Goal: Transaction & Acquisition: Obtain resource

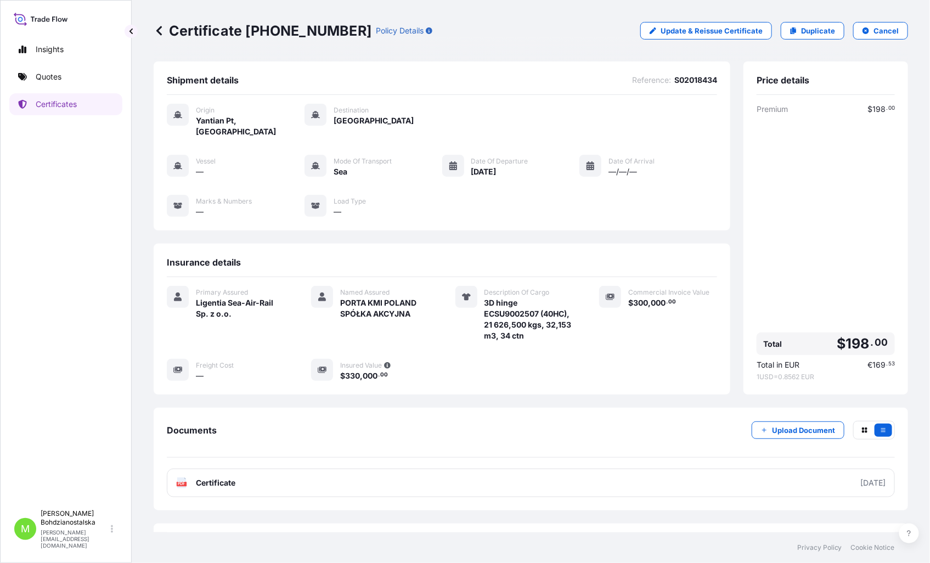
drag, startPoint x: 46, startPoint y: 305, endPoint x: 112, endPoint y: 86, distance: 229.2
click at [47, 305] on div "Insights Quotes Certificates" at bounding box center [65, 266] width 113 height 475
click at [41, 75] on p "Quotes" at bounding box center [49, 76] width 26 height 11
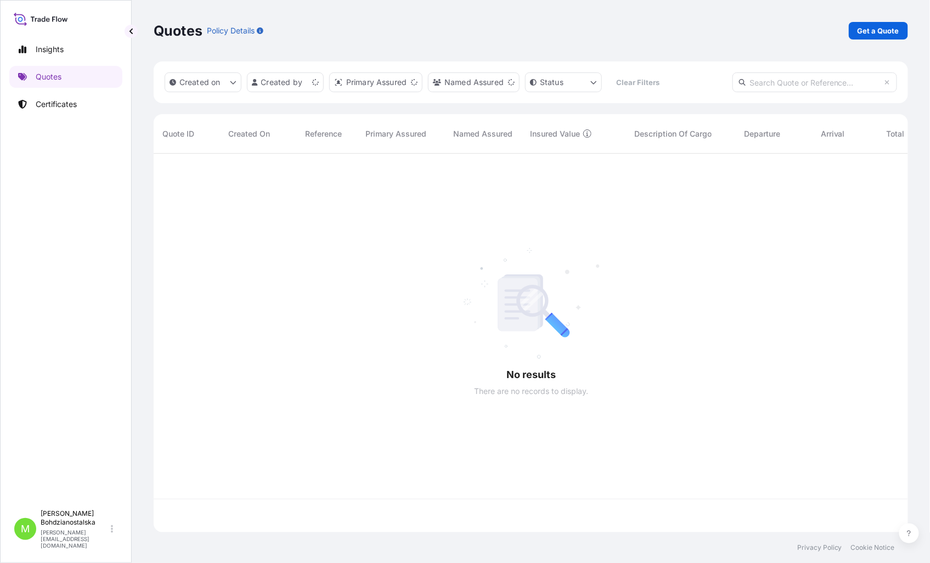
scroll to position [376, 745]
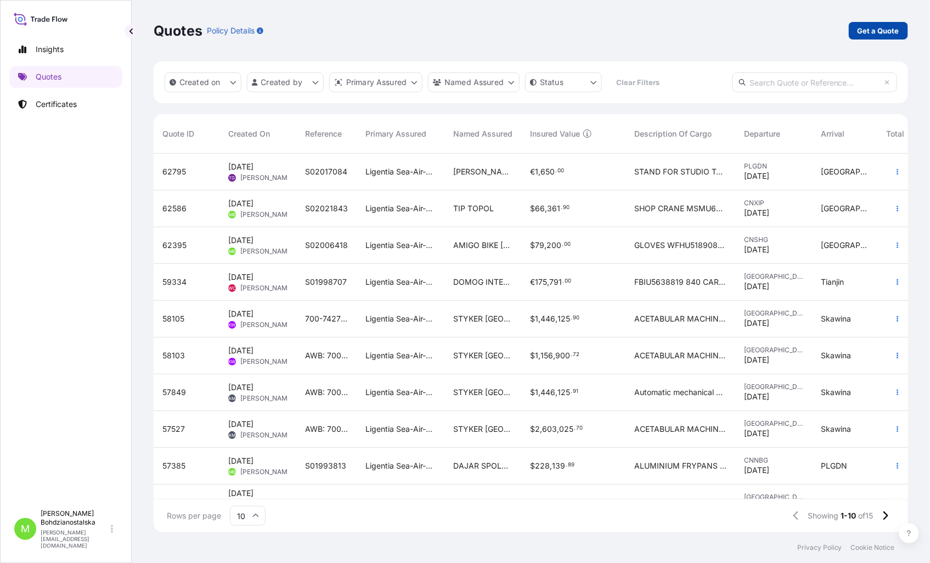
click at [868, 29] on p "Get a Quote" at bounding box center [878, 30] width 42 height 11
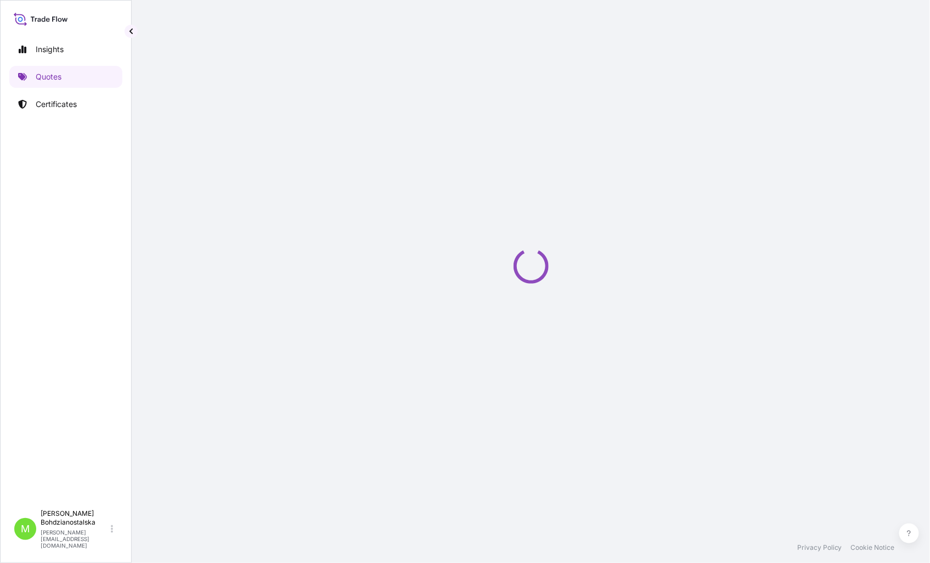
select select "Sea"
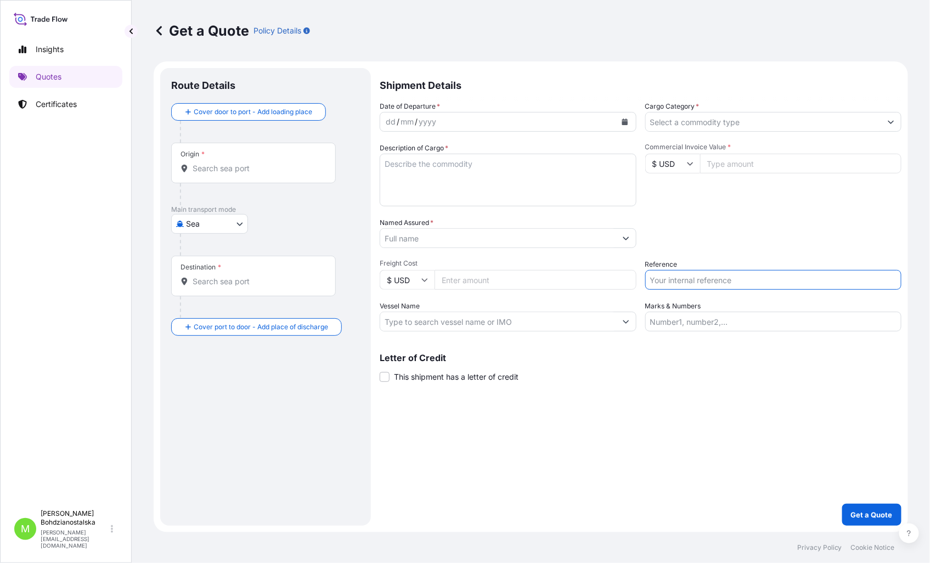
click at [690, 280] on input "Reference" at bounding box center [773, 280] width 257 height 20
paste input "TCNU2652390"
click at [739, 280] on input "TCNU2652390," at bounding box center [773, 280] width 257 height 20
paste input "LCL16376"
type input "TCNU2652390, LCL16376"
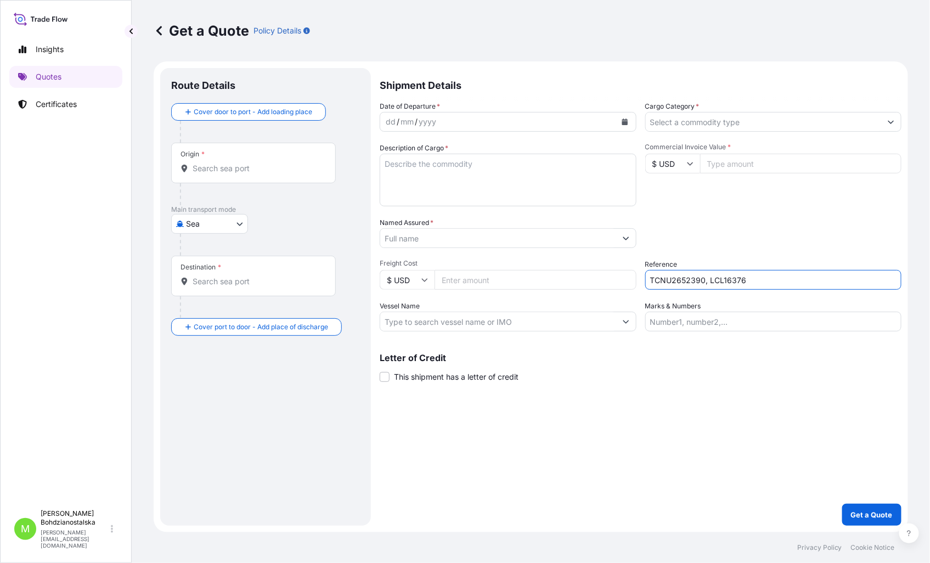
click at [393, 118] on div "dd / mm / yyyy" at bounding box center [498, 122] width 236 height 20
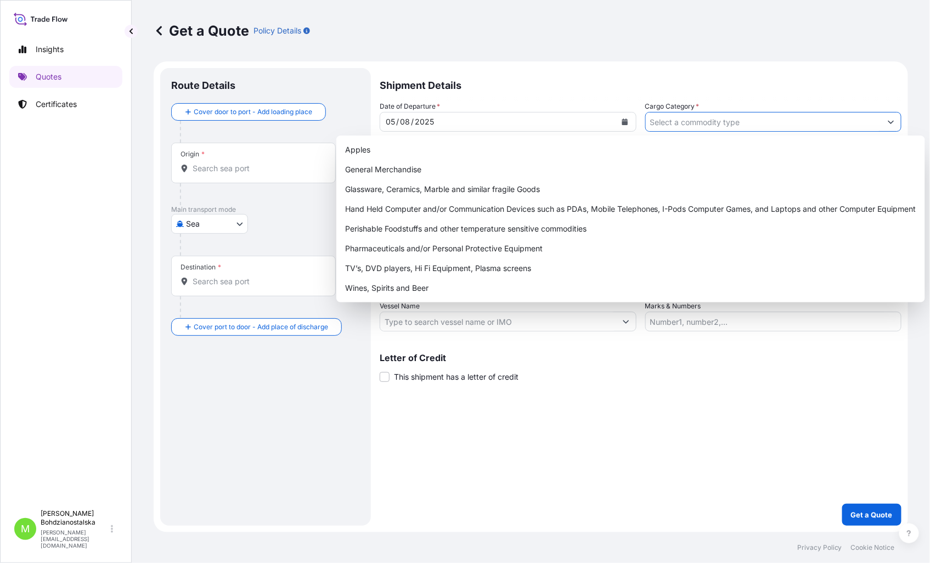
click at [660, 123] on input "Cargo Category *" at bounding box center [763, 122] width 236 height 20
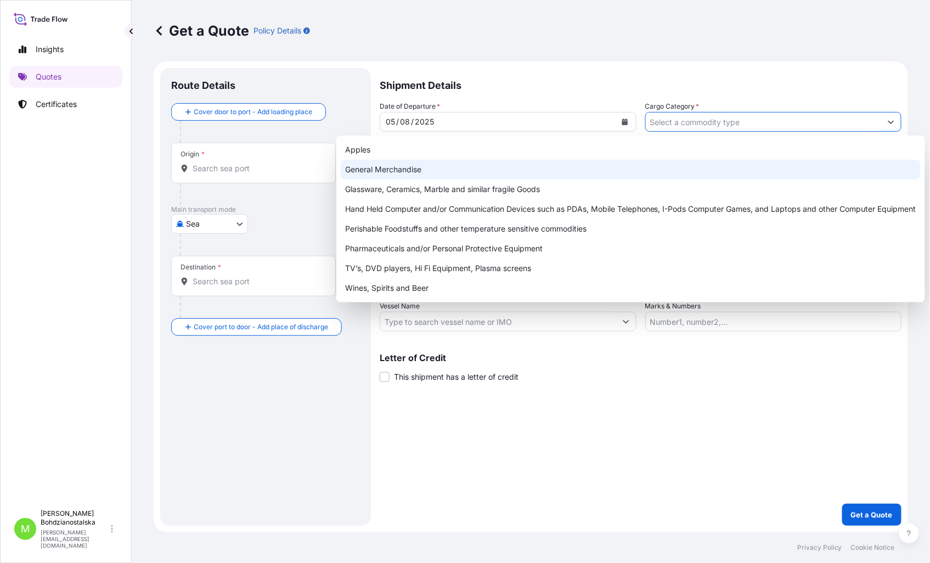
click at [374, 173] on div "General Merchandise" at bounding box center [631, 170] width 580 height 20
type input "General Merchandise"
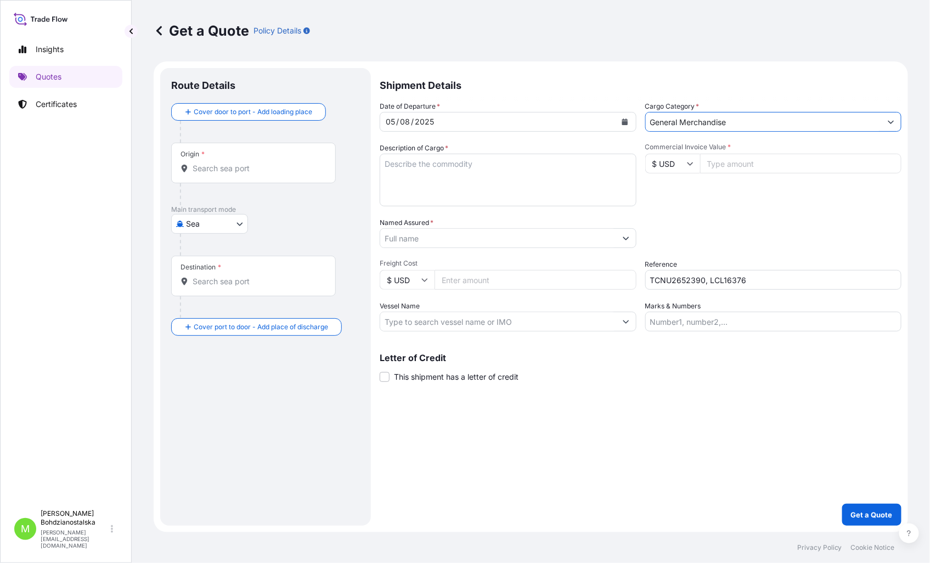
click at [439, 172] on textarea "Description of Cargo *" at bounding box center [508, 180] width 257 height 53
click at [682, 280] on input "TCNU2652390, LCL16376" at bounding box center [773, 280] width 257 height 20
click at [410, 168] on textarea "Description of Cargo *" at bounding box center [508, 180] width 257 height 53
click at [401, 165] on textarea "Description of Cargo *" at bounding box center [508, 180] width 257 height 53
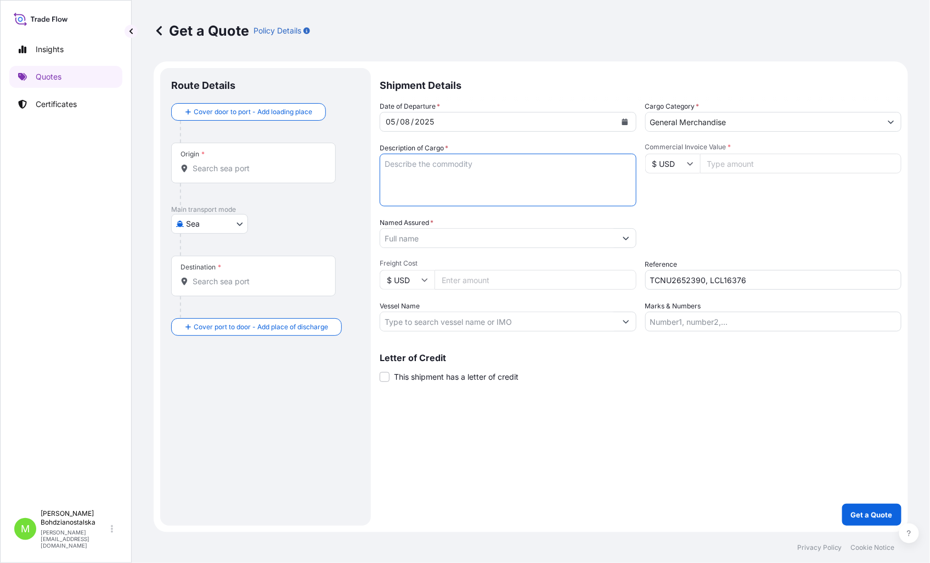
click at [388, 166] on textarea "Description of Cargo *" at bounding box center [508, 180] width 257 height 53
paste textarea "TCNU2652390"
type textarea "TCNU2652390"
click at [682, 278] on input "TCNU2652390, LCL16376" at bounding box center [773, 280] width 257 height 20
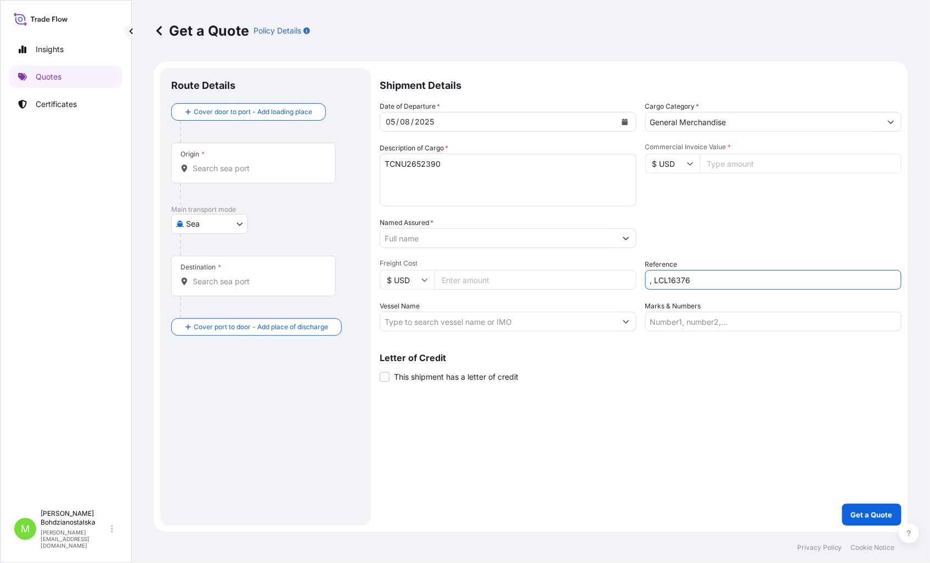
paste input "S02010104"
type input "S02010104, LCL16376"
click at [716, 162] on input "Commercial Invoice Value *" at bounding box center [801, 164] width 202 height 20
type input "2518.00"
click at [417, 188] on textarea "TCNU2652390" at bounding box center [508, 180] width 257 height 53
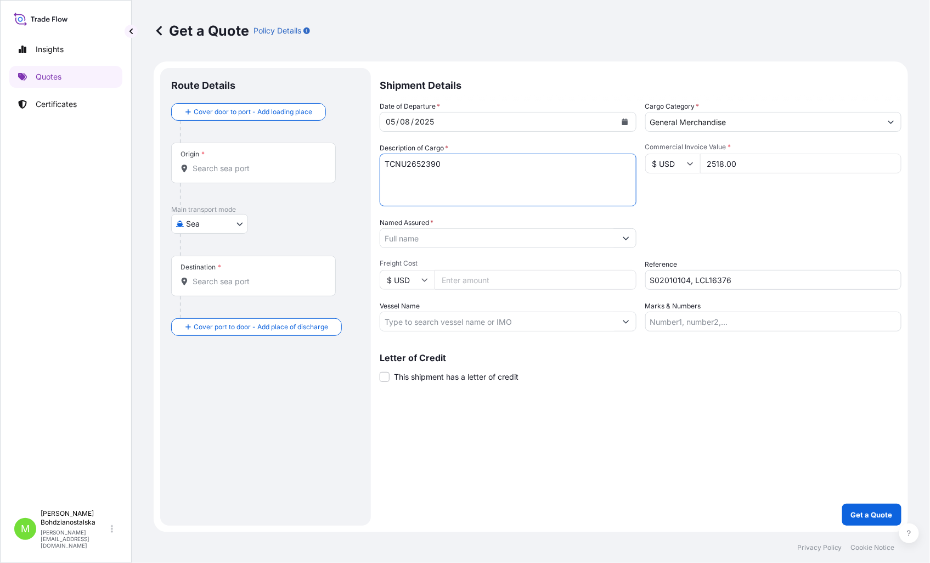
click at [451, 175] on textarea "TCNU2652390" at bounding box center [508, 180] width 257 height 53
click at [494, 160] on textarea "TCNU2652390 40hc," at bounding box center [508, 180] width 257 height 53
paste textarea "927,500"
click at [390, 167] on textarea "TCNU2652390 40hc, 927,500 kgs, 5,398 cmb, 300 ctn" at bounding box center [508, 180] width 257 height 53
click at [401, 161] on textarea "TCNU2652390 40hc, 927,500 kgs, 5,398 cmb, 300 ctn" at bounding box center [508, 180] width 257 height 53
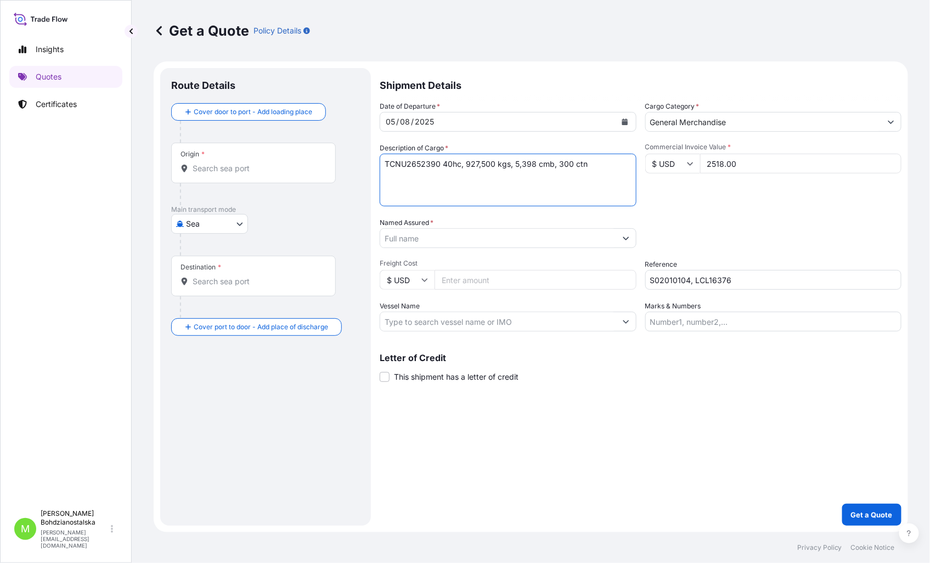
paste textarea "LOTION DISPENSER, TUMBLER, TOILET"
click at [383, 173] on textarea "LOTION DISPENSER, TUMBLER, TOILET TCNU2652390 40hc, 927,500 kgs, 5,398 cmb, 300…" at bounding box center [508, 180] width 257 height 53
type textarea "LOTION DISPENSER, TUMBLER, TOILET lcl TCNU2652390 40hc, 927,500 kgs, 5,398 cmb,…"
click at [210, 278] on input "Destination *" at bounding box center [256, 281] width 129 height 11
click at [310, 420] on div "Route Details Cover door to port - Add loading place Place of loading Road / [G…" at bounding box center [265, 296] width 189 height 435
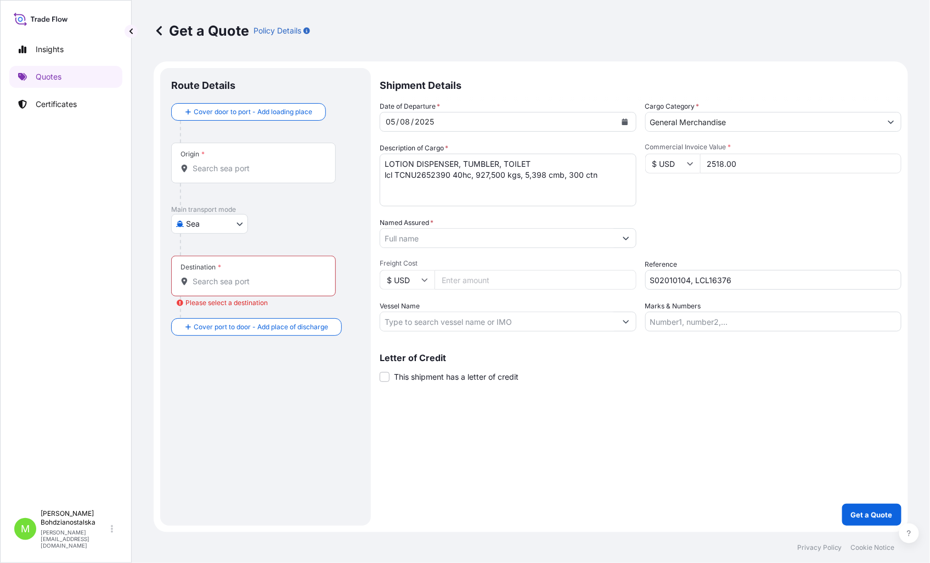
click at [205, 271] on div "Destination *" at bounding box center [200, 267] width 41 height 9
click at [205, 276] on input "Destination * Please select a destination" at bounding box center [256, 281] width 129 height 11
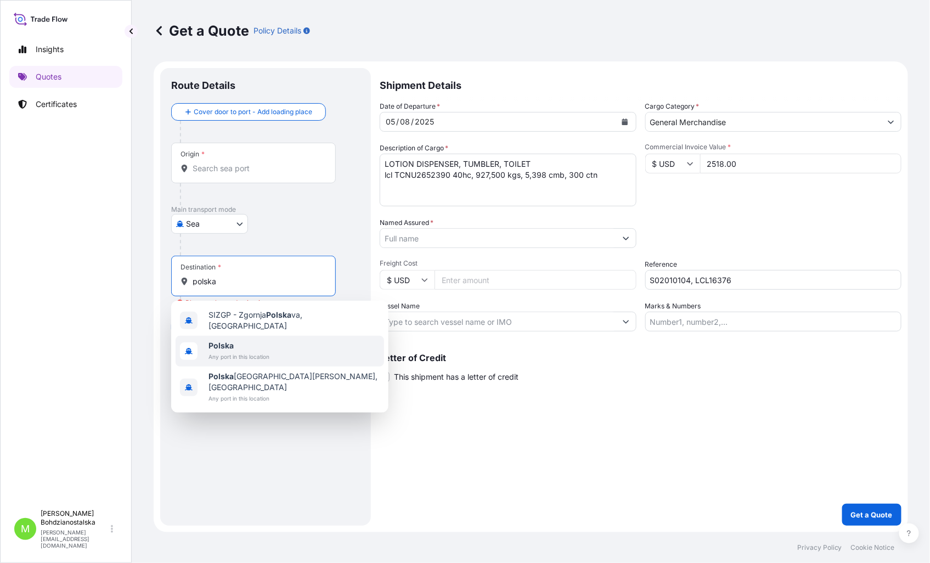
click at [230, 351] on span "Any port in this location" at bounding box center [238, 356] width 61 height 11
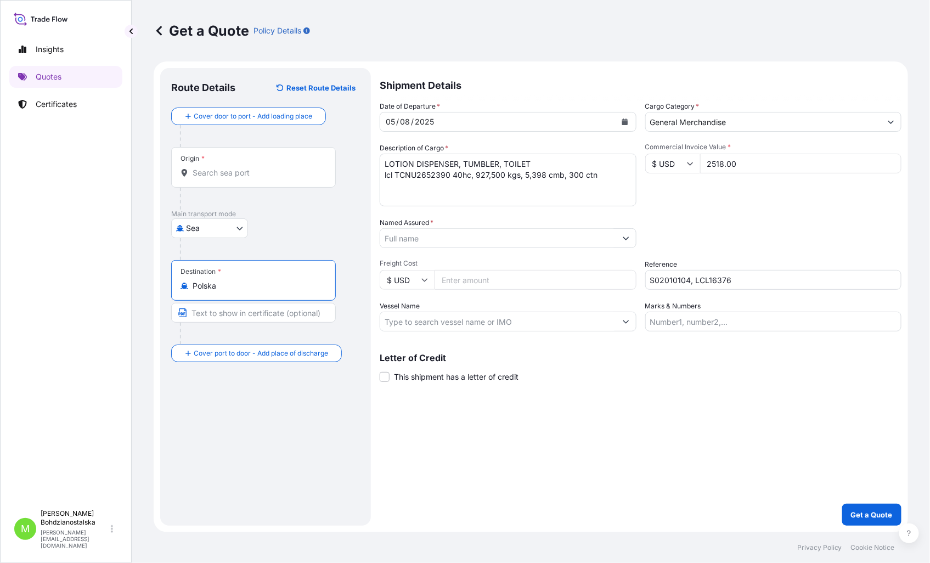
type input "Polska"
click at [228, 177] on input "Origin *" at bounding box center [256, 172] width 129 height 11
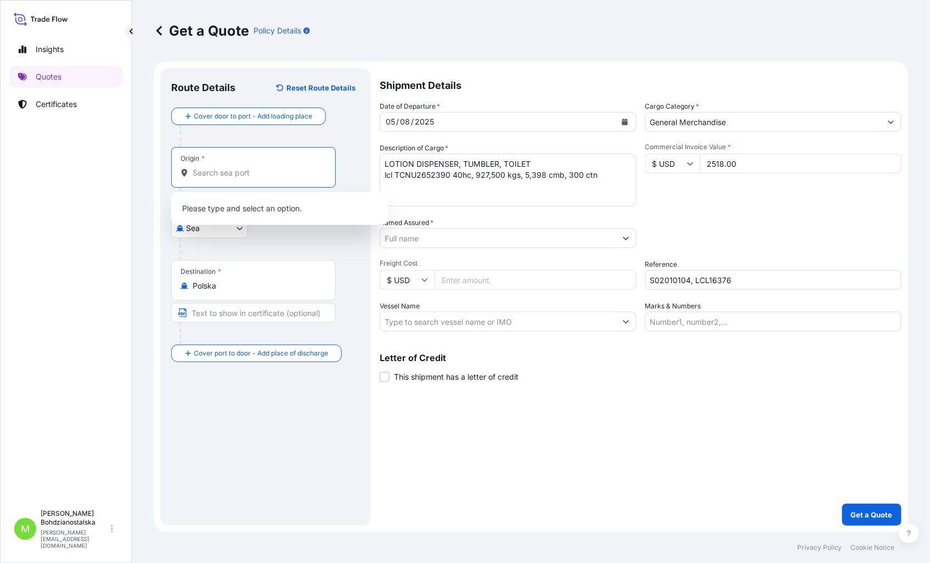
paste input "Xiamen"
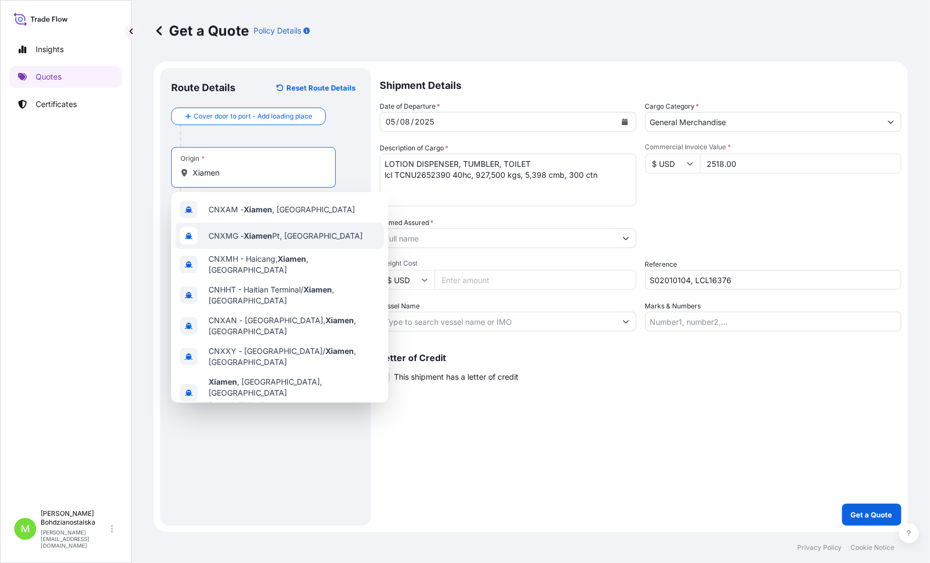
click at [278, 234] on span "CNXMG - Xiamen Pt, [GEOGRAPHIC_DATA]" at bounding box center [285, 235] width 154 height 11
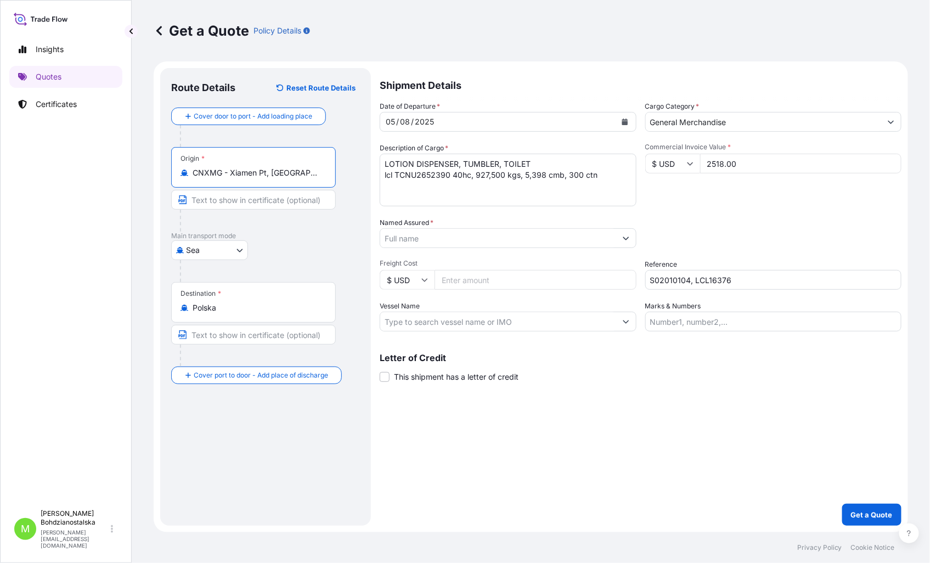
type input "CNXMG - Xiamen Pt, [GEOGRAPHIC_DATA]"
click at [469, 236] on input "Named Assured *" at bounding box center [498, 238] width 236 height 20
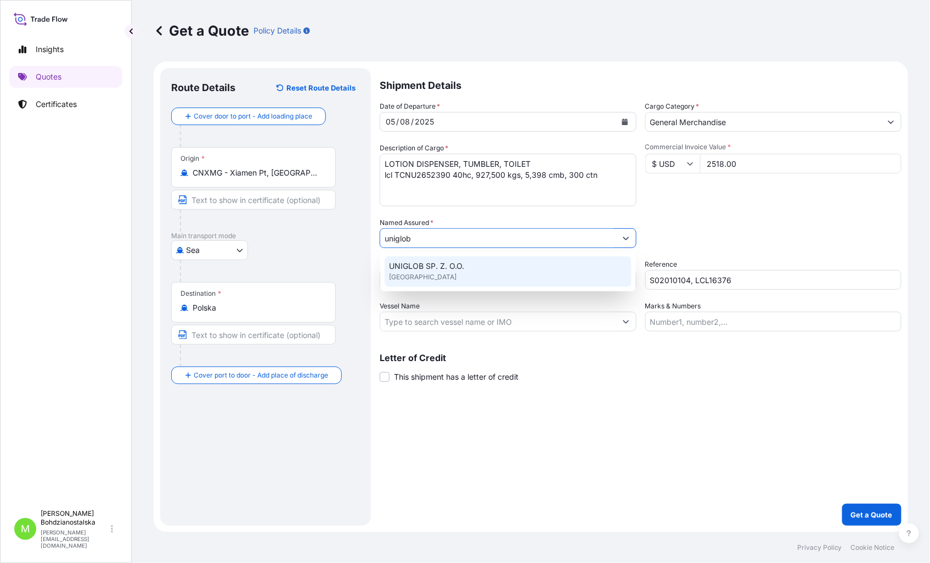
click at [467, 269] on div "UNIGLOB SP. Z. O.O. [GEOGRAPHIC_DATA]" at bounding box center [507, 271] width 247 height 31
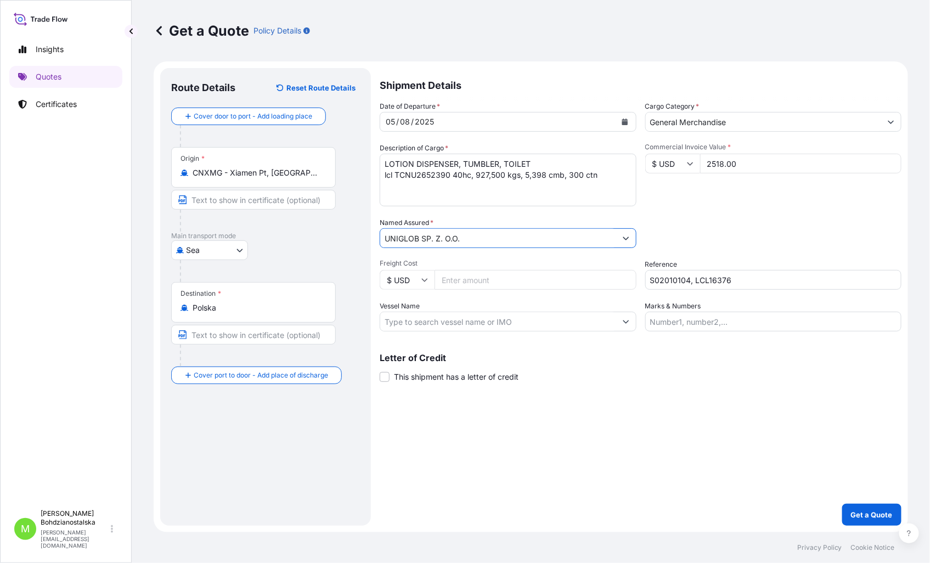
type input "UNIGLOB SP. Z. O.O."
click at [751, 221] on div "Packing Category Type to search a container mode Please select a primary mode o…" at bounding box center [773, 232] width 257 height 31
click at [861, 516] on p "Get a Quote" at bounding box center [872, 514] width 42 height 11
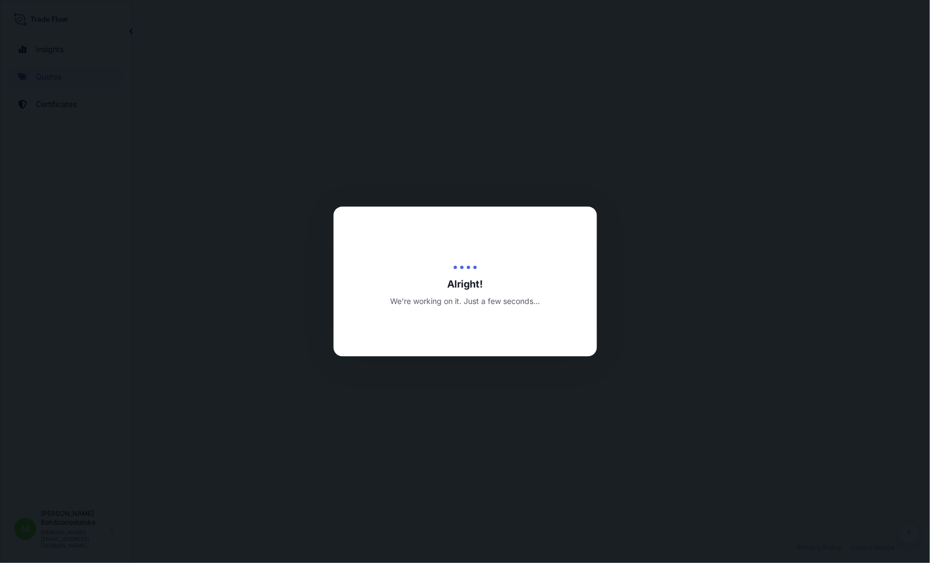
select select "Sea"
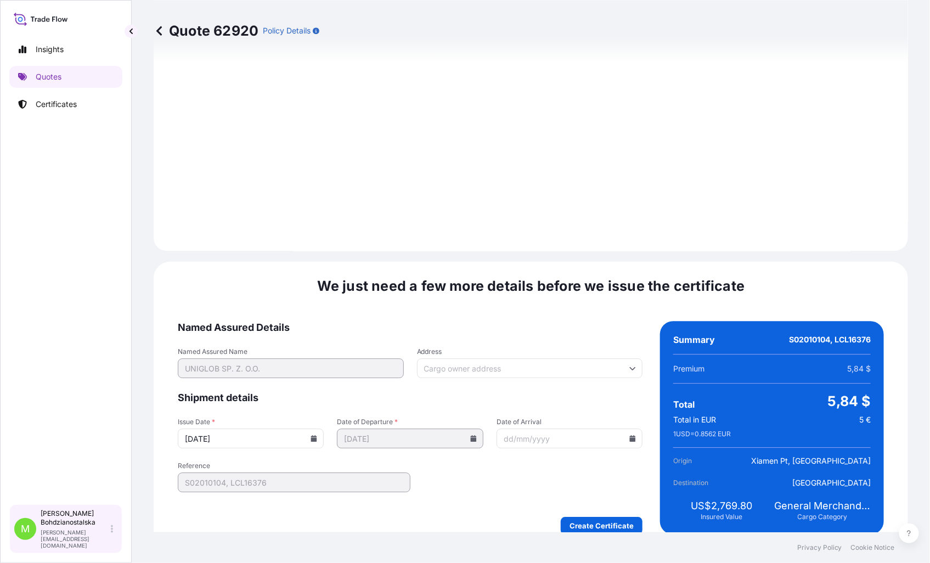
scroll to position [1111, 0]
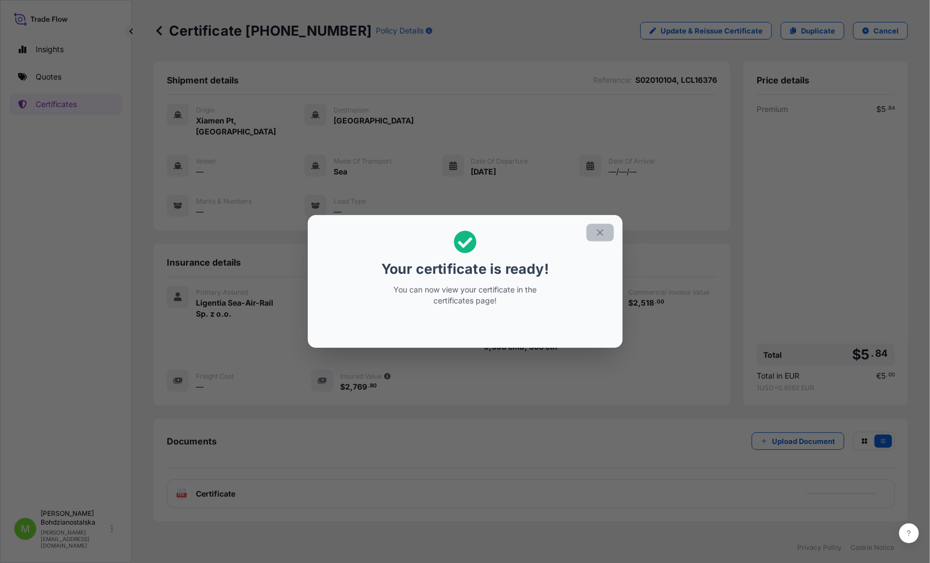
click at [599, 233] on icon "button" at bounding box center [600, 233] width 10 height 10
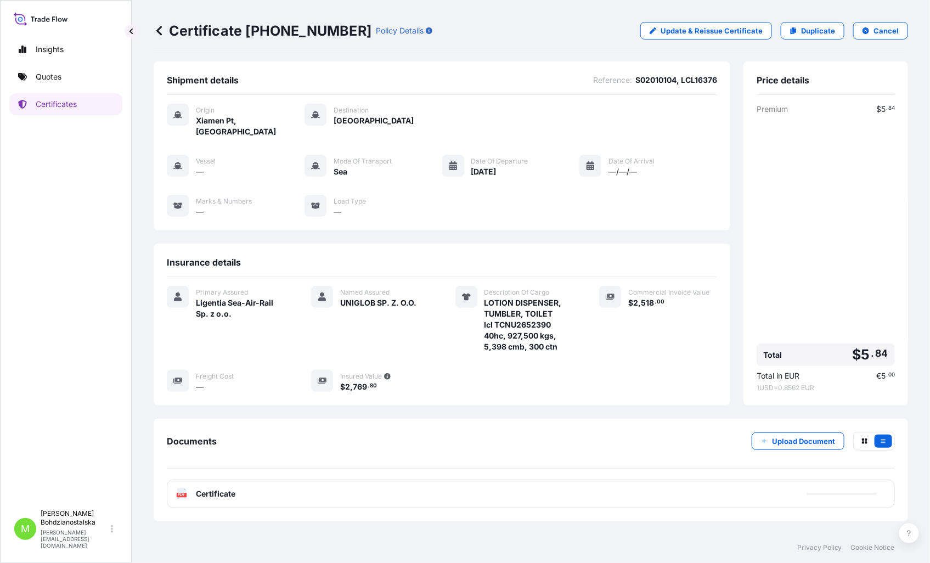
click at [269, 481] on div "PDF Certificate" at bounding box center [531, 493] width 728 height 29
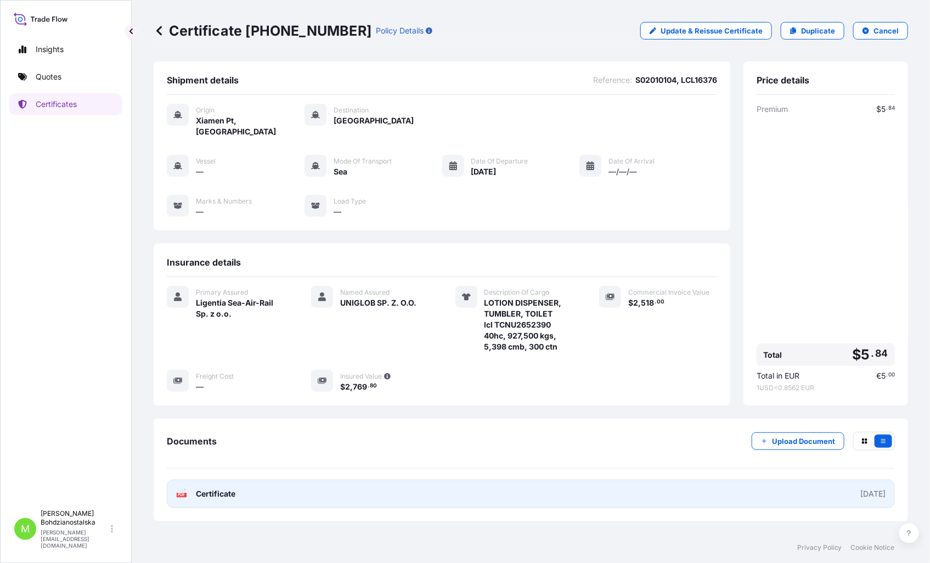
click at [218, 488] on span "Certificate" at bounding box center [215, 493] width 39 height 11
